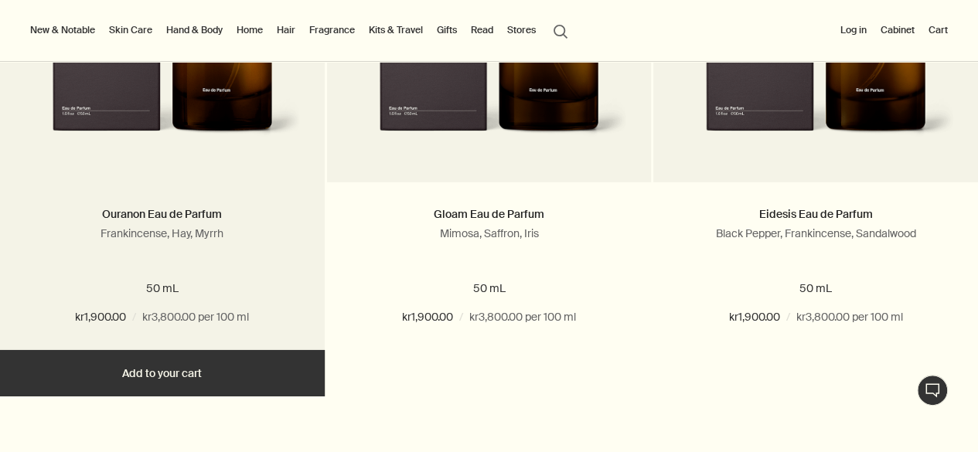
scroll to position [2478, 0]
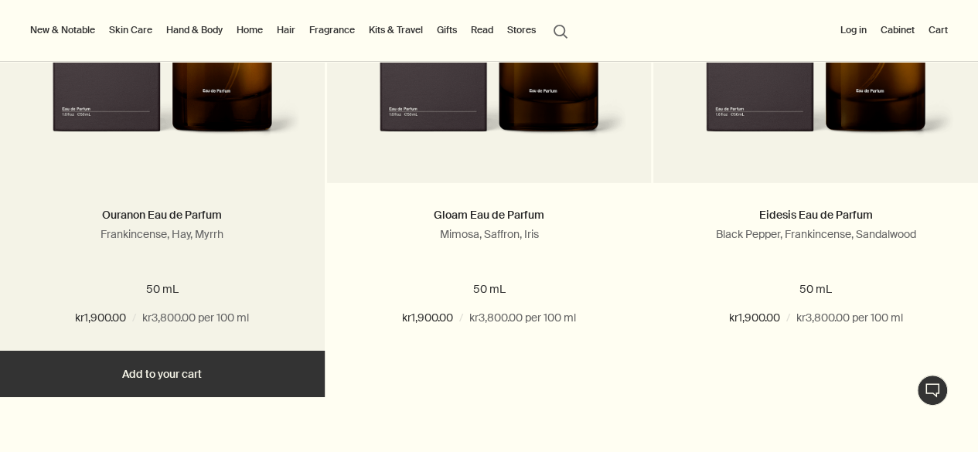
click at [169, 129] on img at bounding box center [162, 24] width 278 height 271
click at [136, 145] on img at bounding box center [162, 24] width 278 height 271
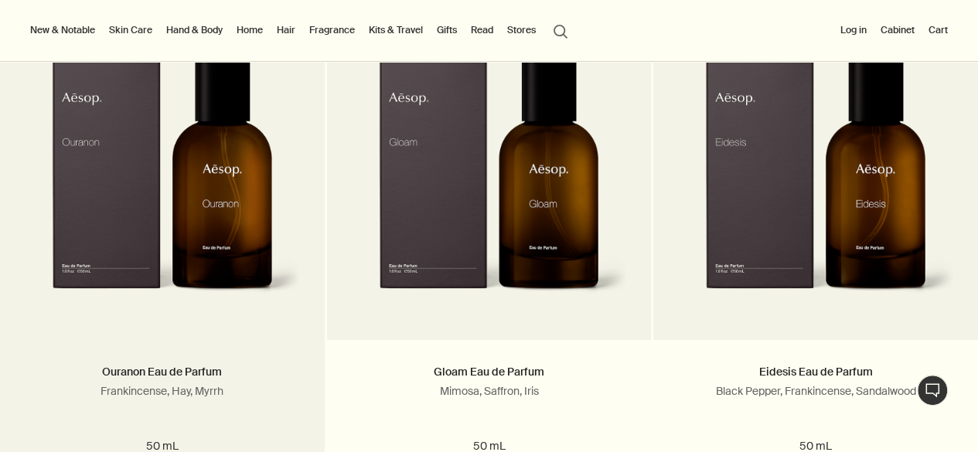
scroll to position [2321, 0]
click at [133, 204] on img at bounding box center [162, 181] width 278 height 271
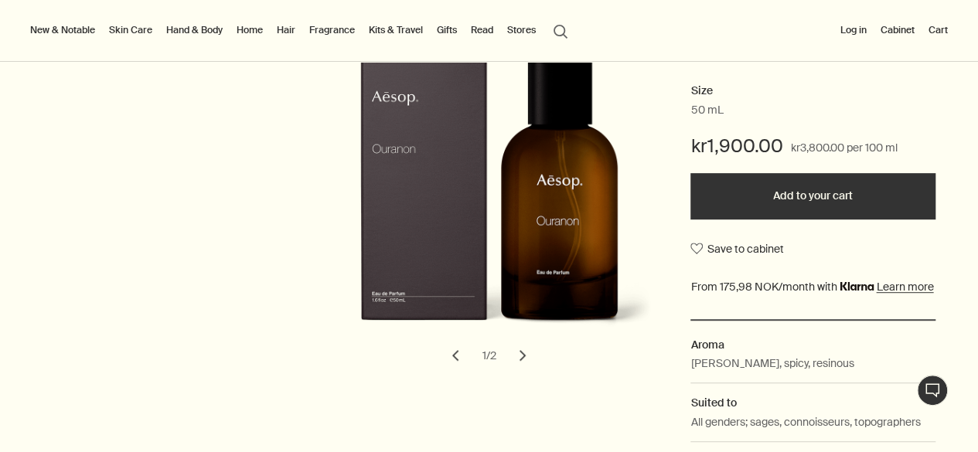
scroll to position [293, 0]
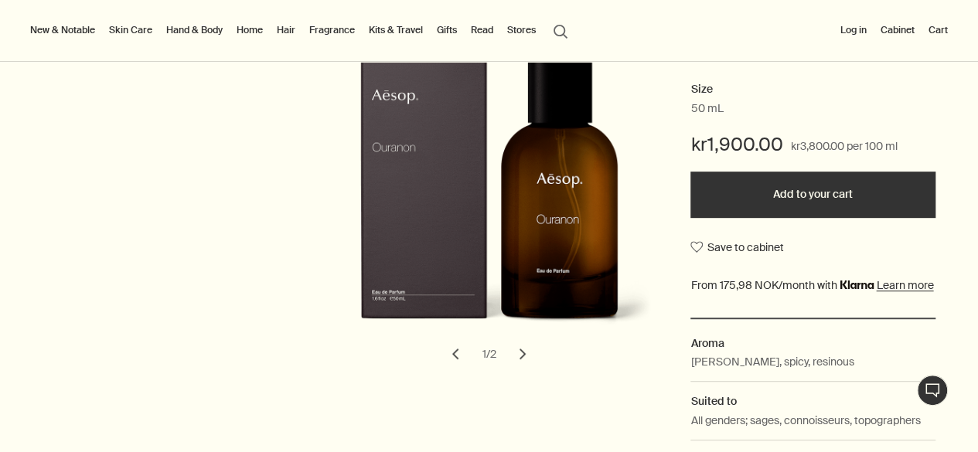
click at [518, 348] on button "chevron" at bounding box center [523, 354] width 34 height 34
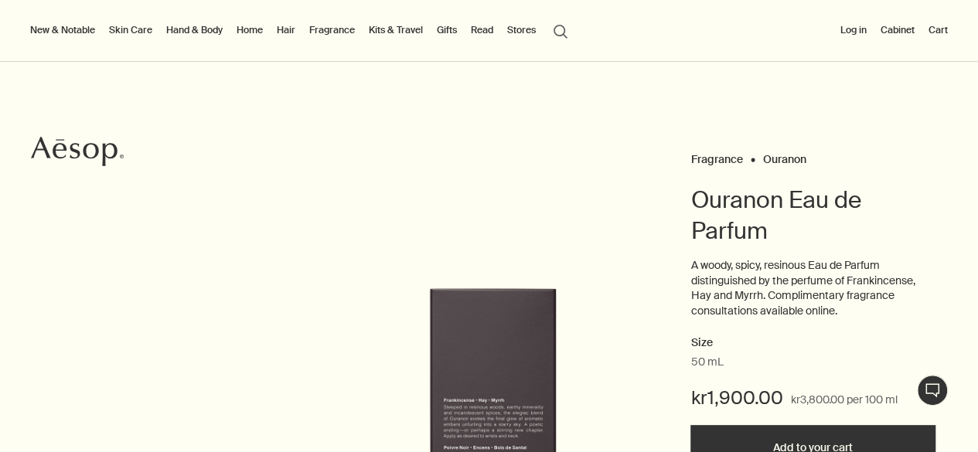
scroll to position [39, 0]
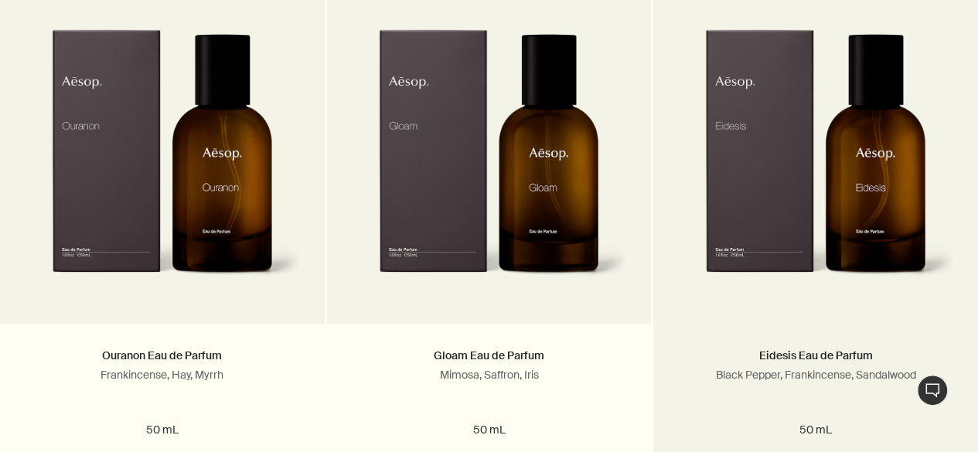
scroll to position [2345, 0]
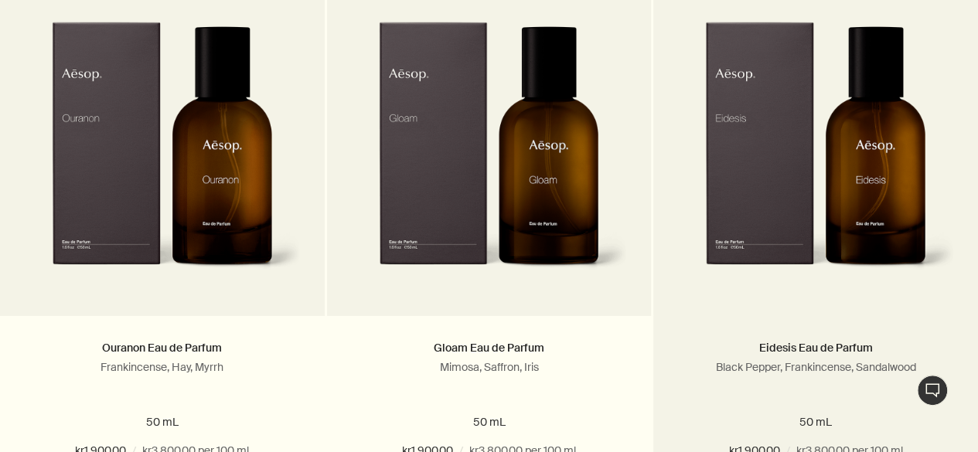
click at [792, 178] on img at bounding box center [815, 157] width 278 height 271
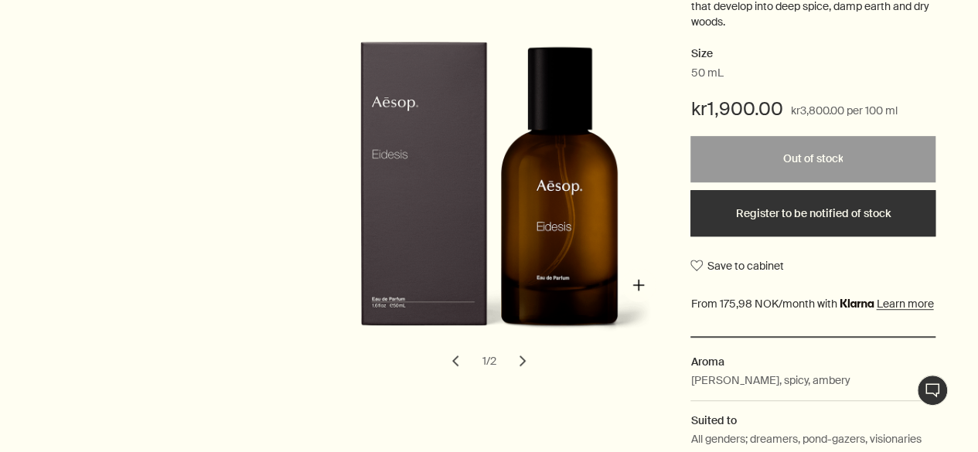
scroll to position [431, 0]
